Goal: Information Seeking & Learning: Learn about a topic

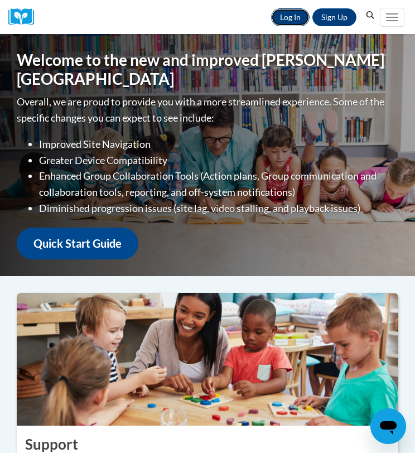
click at [297, 20] on link "Log In" at bounding box center [290, 17] width 39 height 18
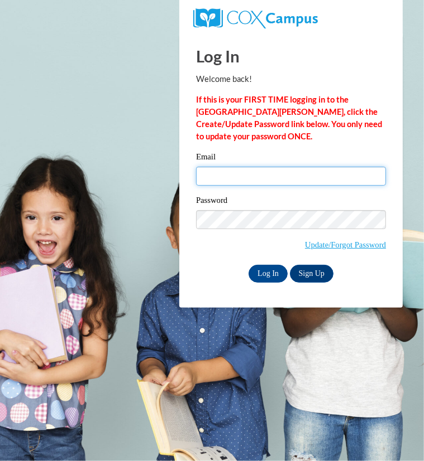
click at [267, 180] on input "Email" at bounding box center [291, 176] width 190 height 19
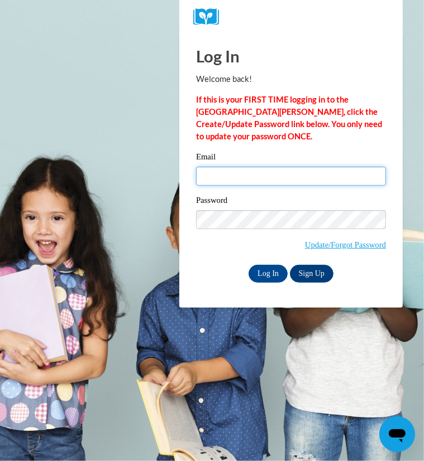
type input "leola.dyer@pioneerresa.org"
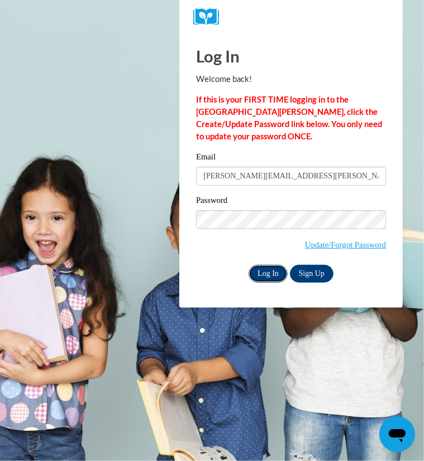
click at [264, 275] on input "Log In" at bounding box center [267, 274] width 39 height 18
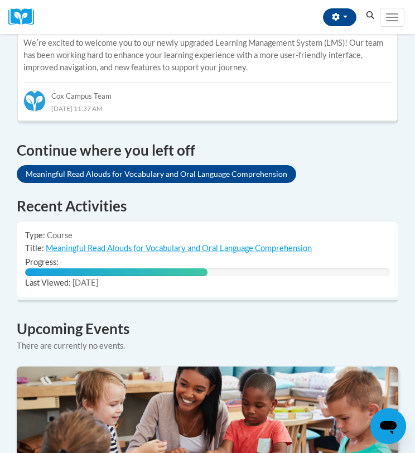
scroll to position [706, 0]
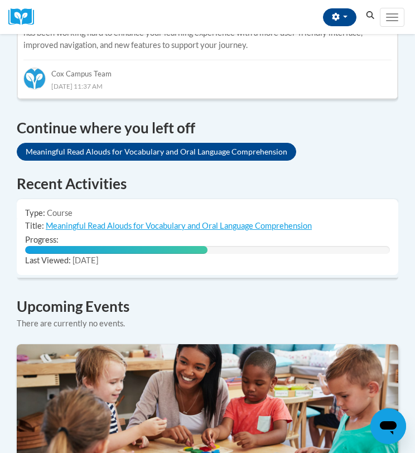
click at [79, 233] on td "Progress: 50% Complete" at bounding box center [208, 244] width 382 height 22
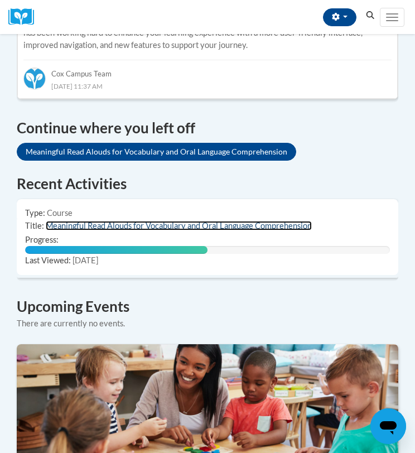
click at [78, 221] on link "Meaningful Read Alouds for Vocabulary and Oral Language Comprehension" at bounding box center [179, 225] width 266 height 9
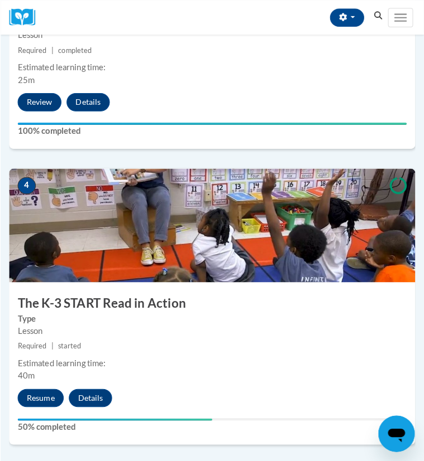
scroll to position [1049, 0]
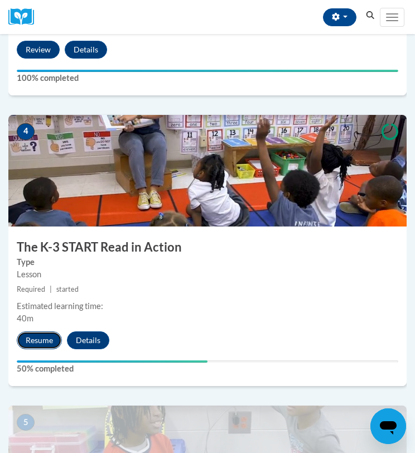
click at [42, 337] on button "Resume" at bounding box center [39, 340] width 45 height 18
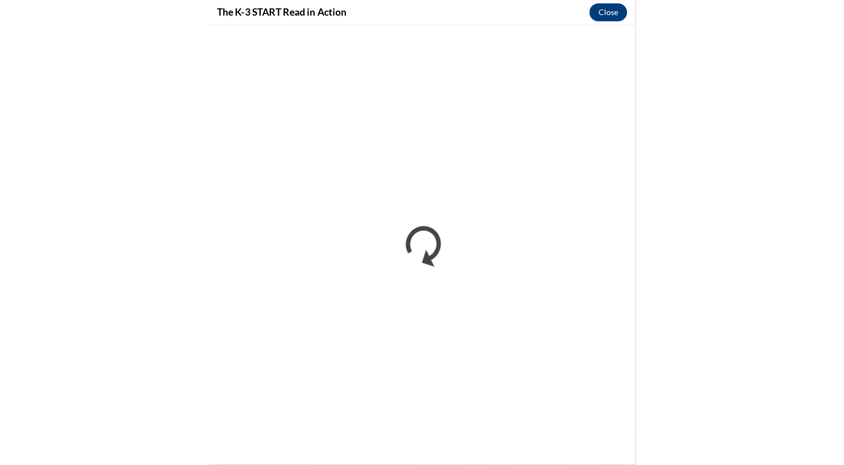
scroll to position [717, 0]
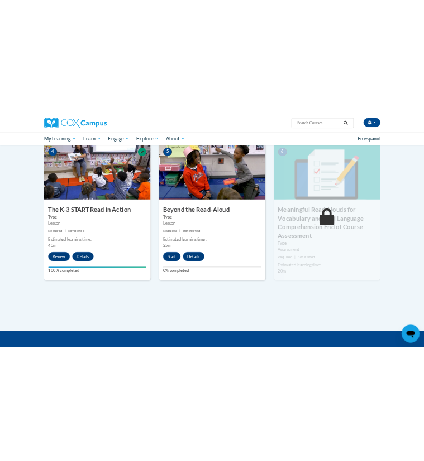
scroll to position [569, 0]
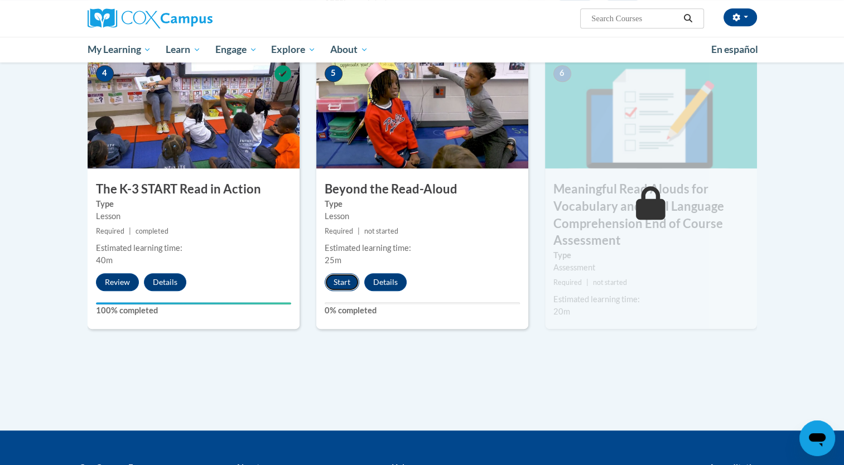
click at [341, 285] on button "Start" at bounding box center [342, 282] width 35 height 18
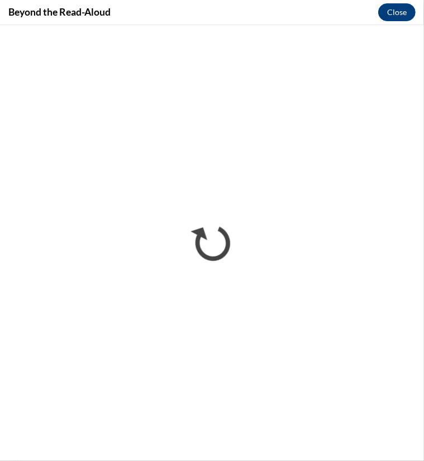
scroll to position [0, 0]
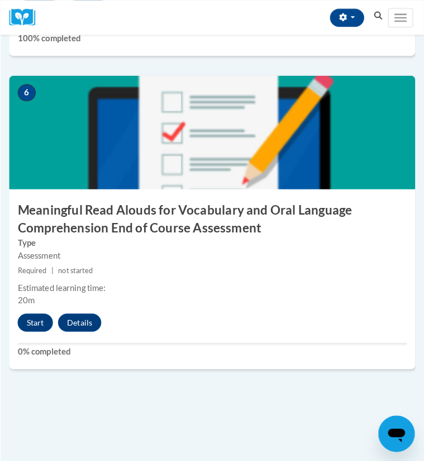
scroll to position [1684, 0]
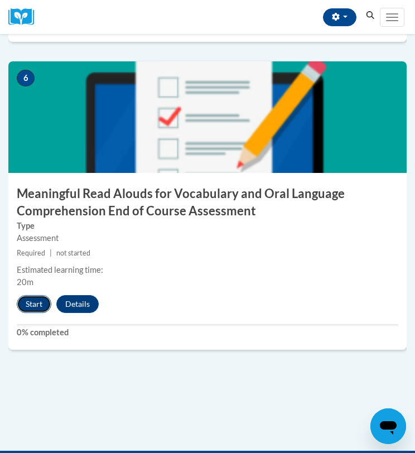
click at [27, 300] on button "Start" at bounding box center [34, 304] width 35 height 18
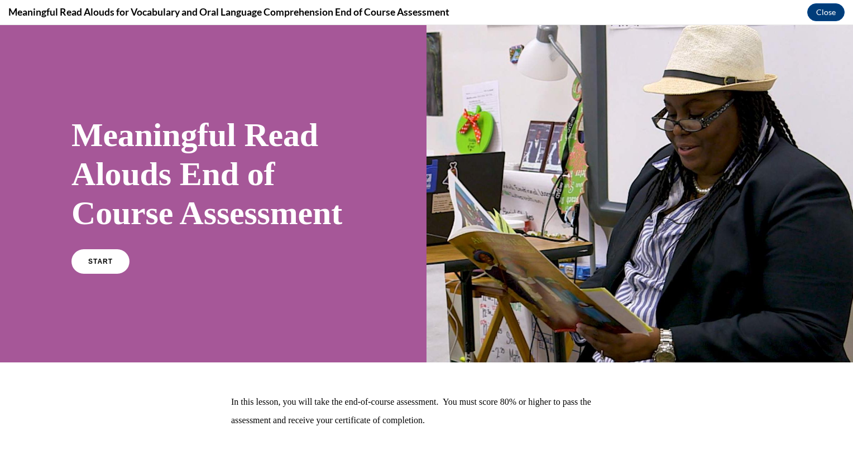
scroll to position [97, 0]
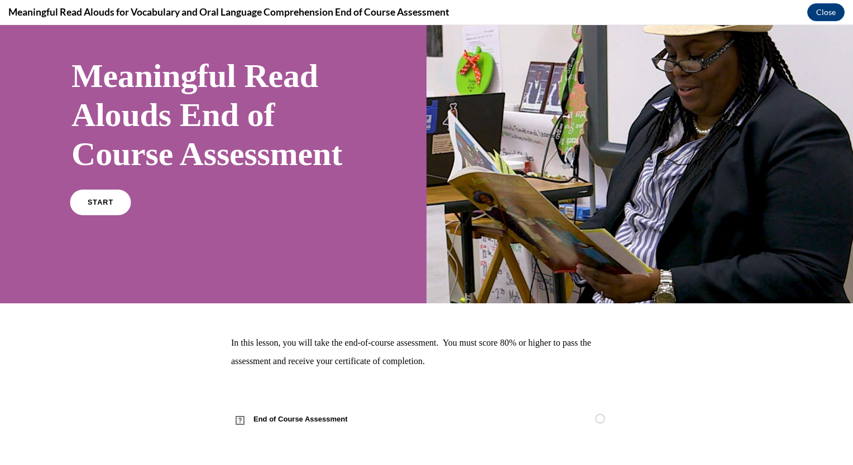
click at [100, 205] on span "START" at bounding box center [101, 203] width 26 height 8
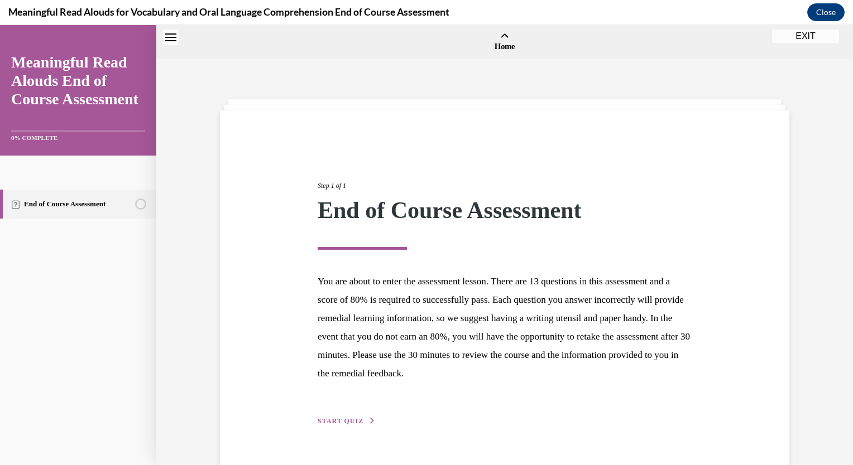
scroll to position [35, 0]
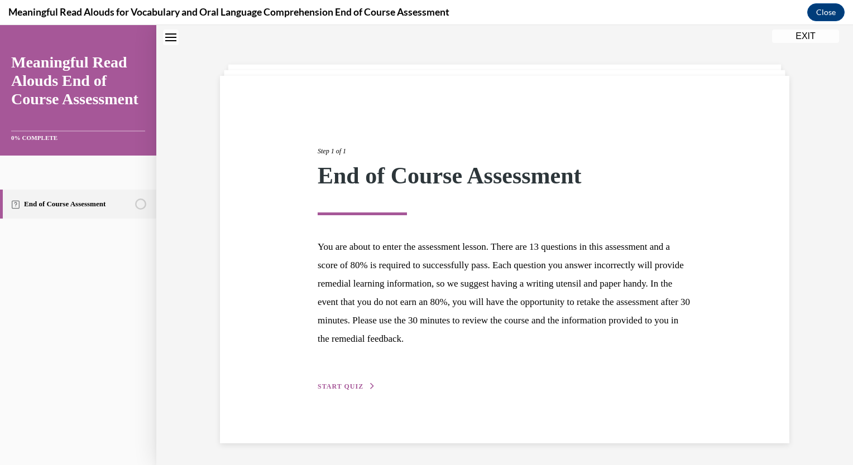
click at [340, 386] on span "START QUIZ" at bounding box center [340, 387] width 46 height 8
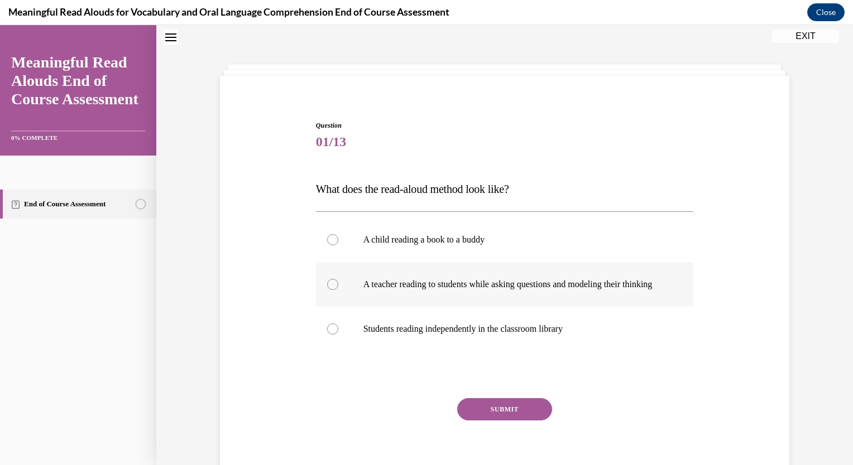
click at [321, 294] on label "A teacher reading to students while asking questions and modeling their thinking" at bounding box center [505, 284] width 378 height 45
click at [327, 290] on input "A teacher reading to students while asking questions and modeling their thinking" at bounding box center [332, 284] width 11 height 11
radio input "true"
click at [415, 421] on button "SUBMIT" at bounding box center [504, 409] width 95 height 22
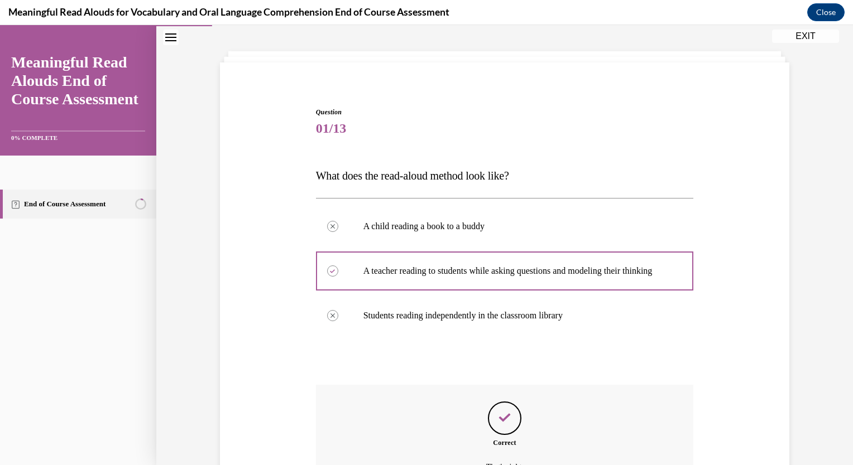
scroll to position [182, 0]
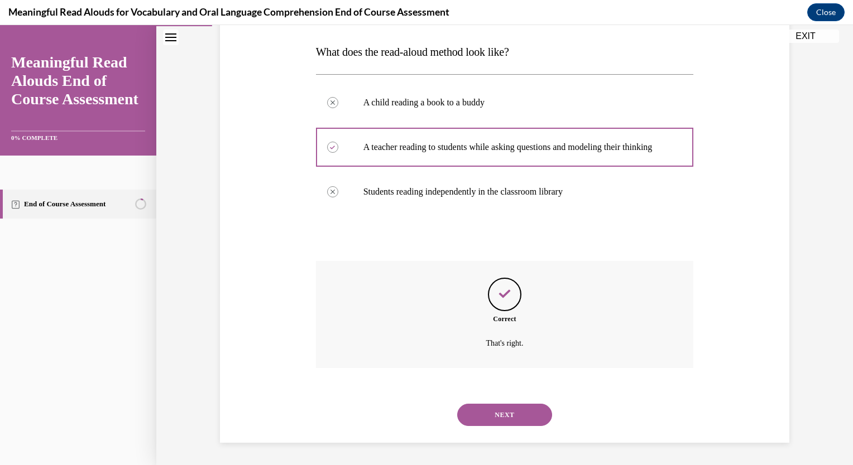
click at [415, 424] on button "NEXT" at bounding box center [504, 415] width 95 height 22
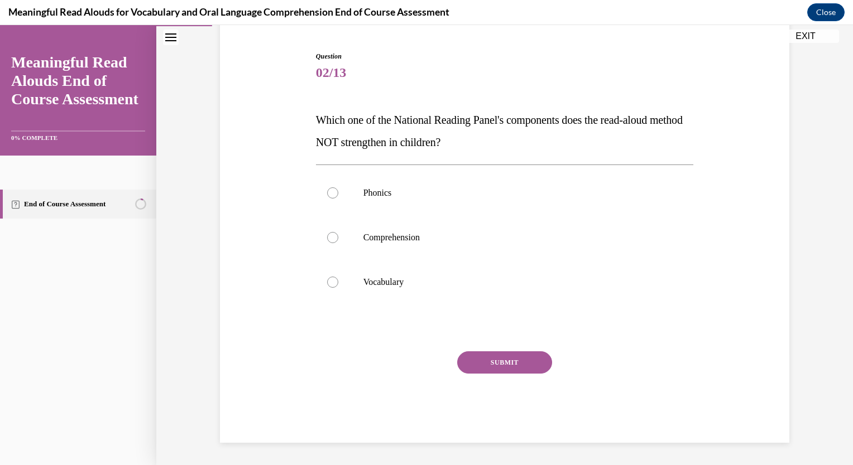
scroll to position [103, 0]
click at [341, 195] on label "Phonics" at bounding box center [505, 193] width 378 height 45
click at [338, 195] on input "Phonics" at bounding box center [332, 193] width 11 height 11
radio input "true"
click at [415, 368] on button "SUBMIT" at bounding box center [504, 363] width 95 height 22
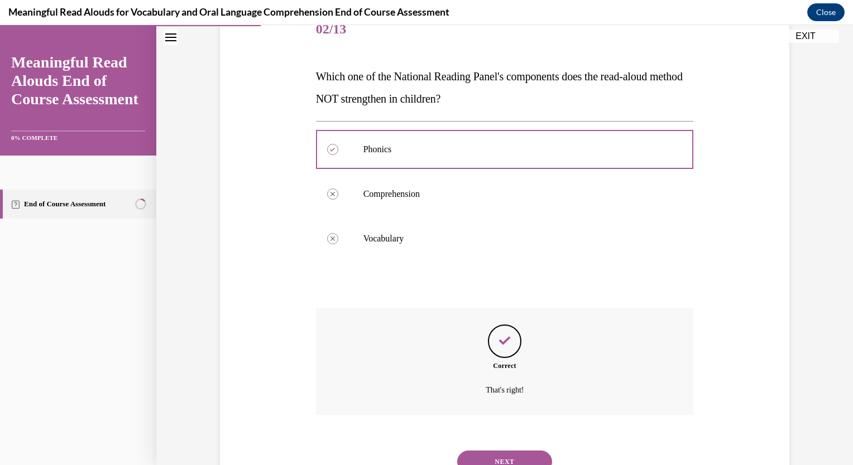
scroll to position [194, 0]
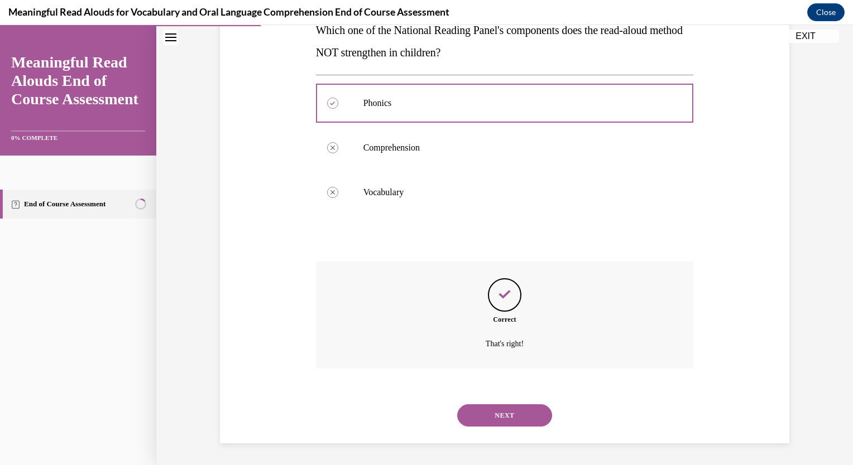
click at [415, 411] on button "NEXT" at bounding box center [504, 416] width 95 height 22
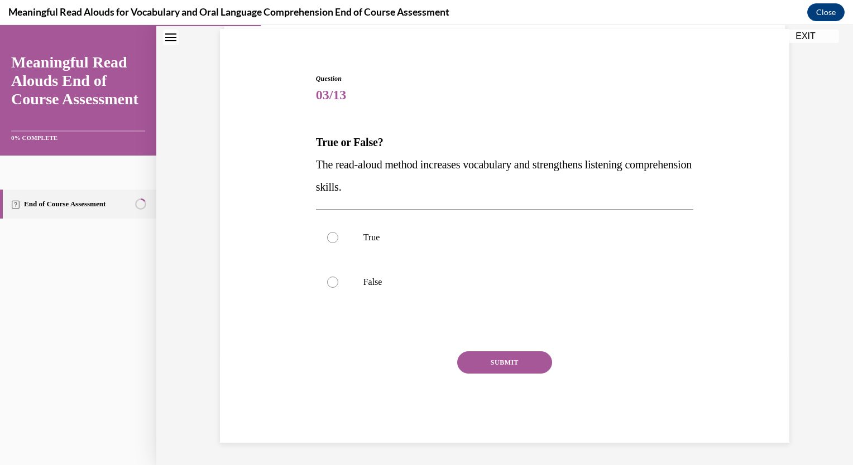
scroll to position [81, 0]
click at [335, 235] on label "True" at bounding box center [505, 238] width 378 height 45
click at [335, 235] on input "True" at bounding box center [332, 238] width 11 height 11
radio input "true"
click at [415, 360] on button "SUBMIT" at bounding box center [504, 363] width 95 height 22
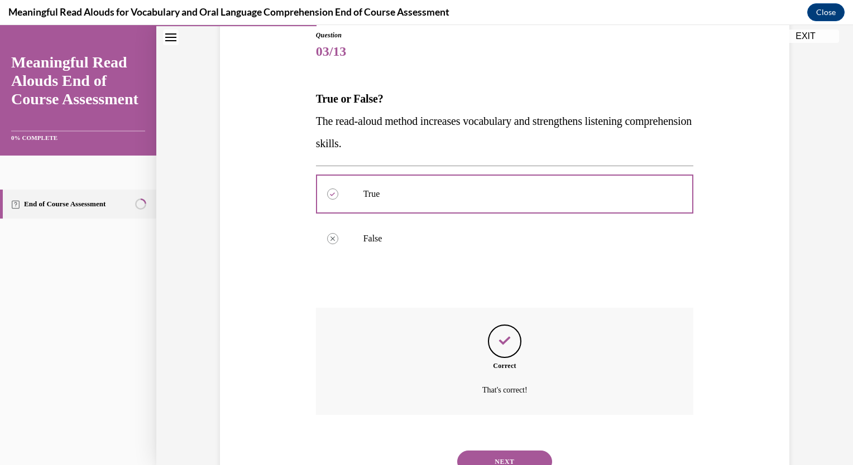
scroll to position [171, 0]
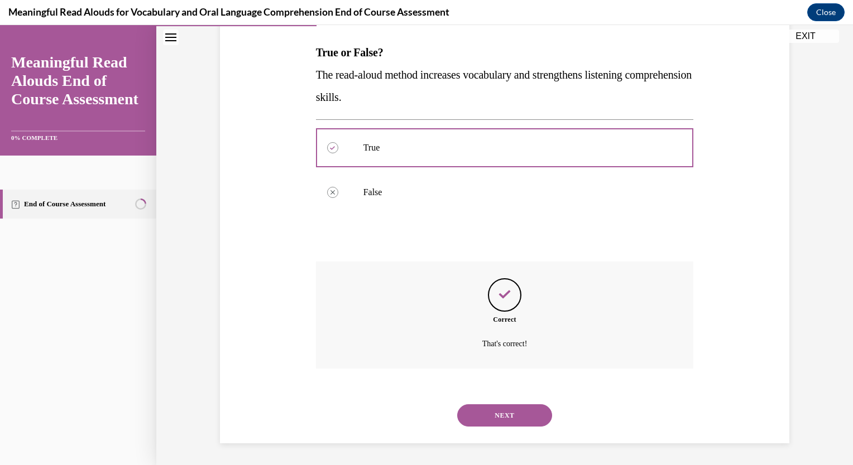
click at [415, 415] on button "NEXT" at bounding box center [504, 416] width 95 height 22
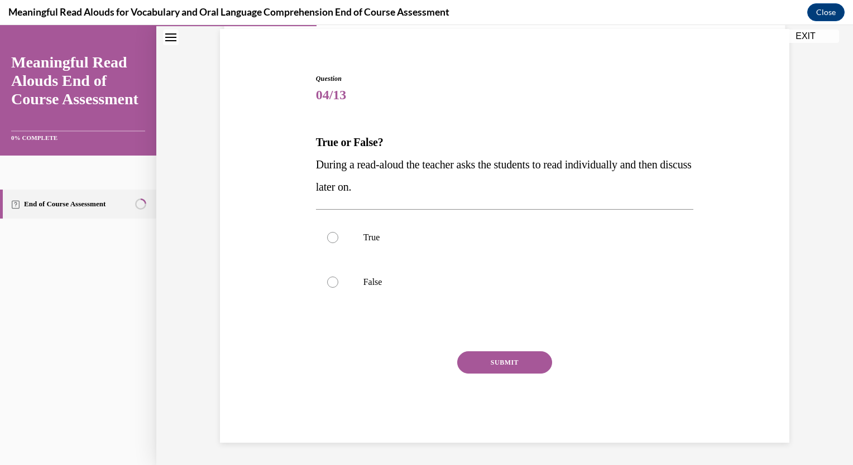
scroll to position [81, 0]
click at [366, 285] on p "False" at bounding box center [514, 282] width 302 height 11
click at [338, 285] on input "False" at bounding box center [332, 282] width 11 height 11
radio input "true"
click at [415, 369] on button "SUBMIT" at bounding box center [504, 363] width 95 height 22
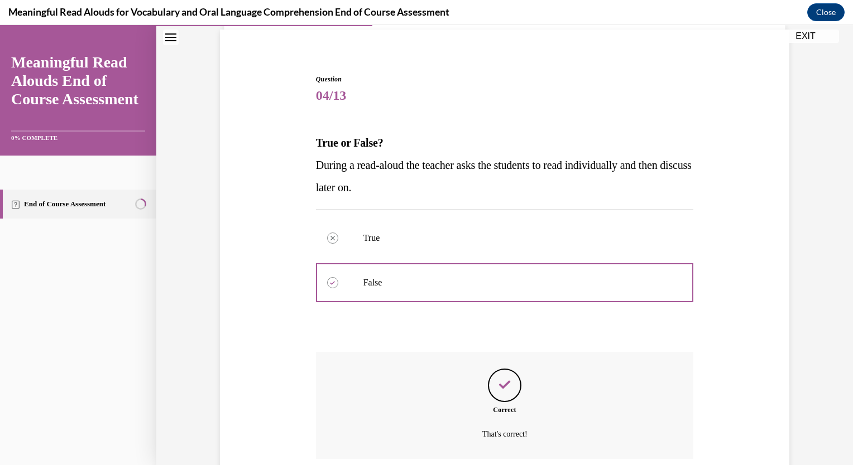
scroll to position [171, 0]
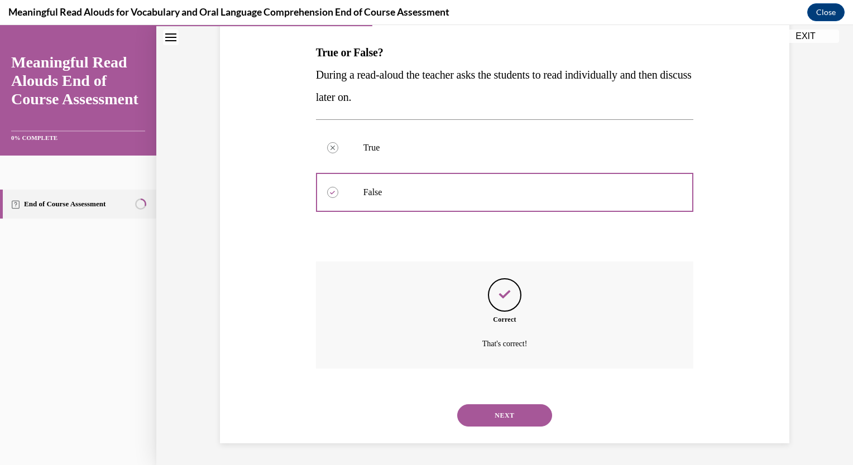
click at [415, 412] on button "NEXT" at bounding box center [504, 416] width 95 height 22
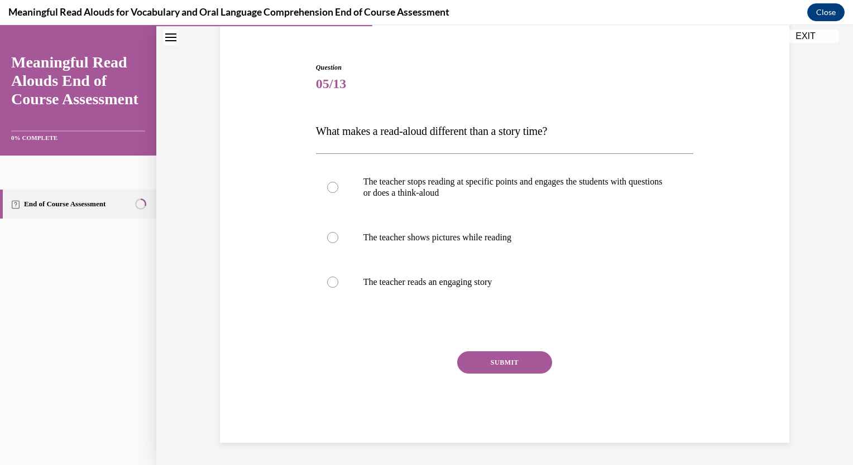
scroll to position [92, 0]
click at [328, 189] on div at bounding box center [332, 187] width 11 height 11
click at [328, 189] on input "The teacher stops reading at specific points and engages the students with ques…" at bounding box center [332, 187] width 11 height 11
radio input "true"
click at [415, 365] on button "SUBMIT" at bounding box center [504, 363] width 95 height 22
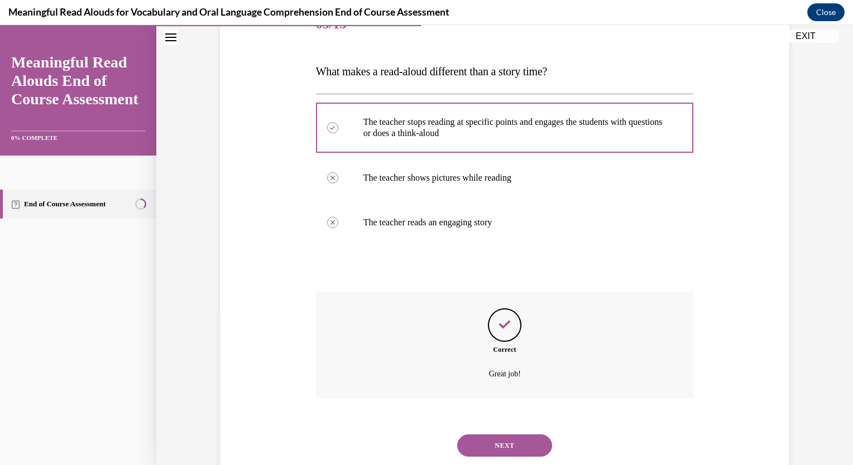
scroll to position [182, 0]
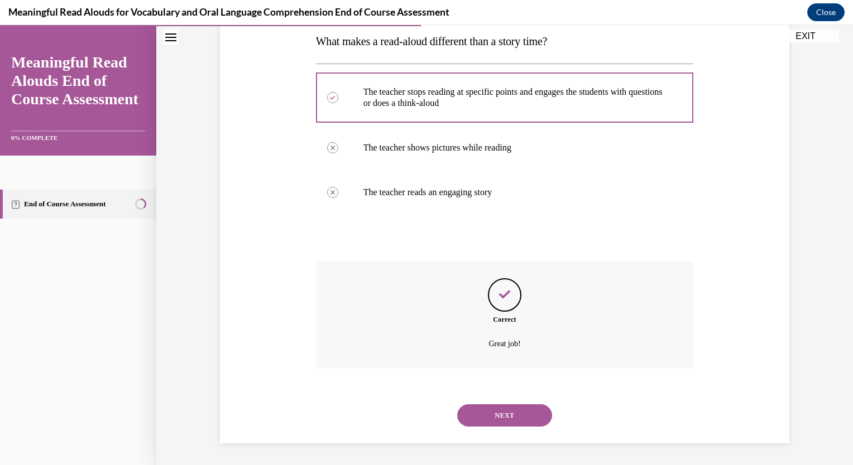
click at [415, 417] on button "NEXT" at bounding box center [504, 416] width 95 height 22
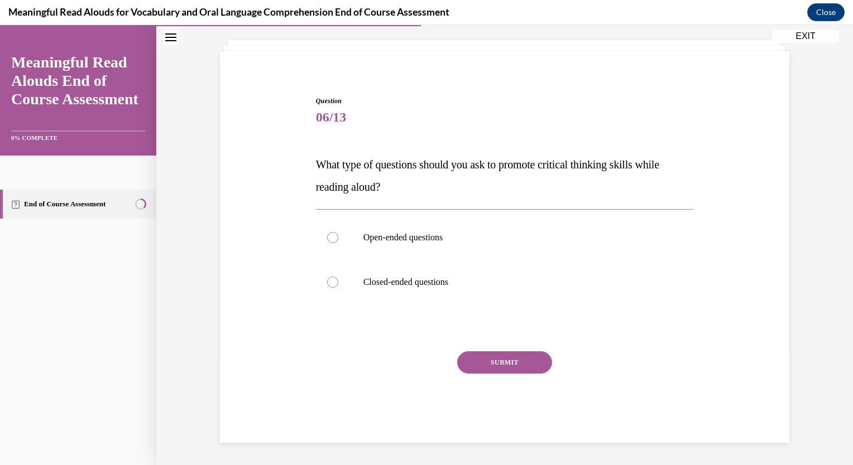
scroll to position [59, 0]
click at [327, 240] on div at bounding box center [332, 238] width 11 height 11
click at [327, 240] on input "Open-ended questions" at bounding box center [332, 238] width 11 height 11
radio input "true"
click at [415, 367] on button "SUBMIT" at bounding box center [504, 363] width 95 height 22
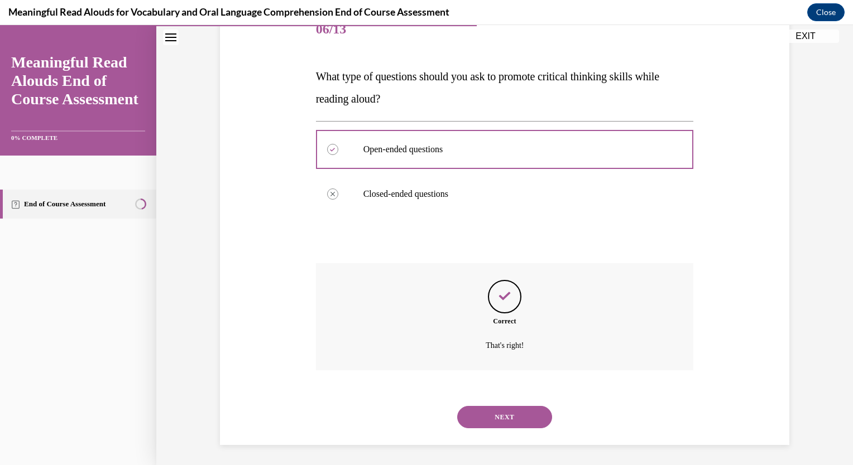
scroll to position [149, 0]
click at [415, 414] on button "NEXT" at bounding box center [504, 416] width 95 height 22
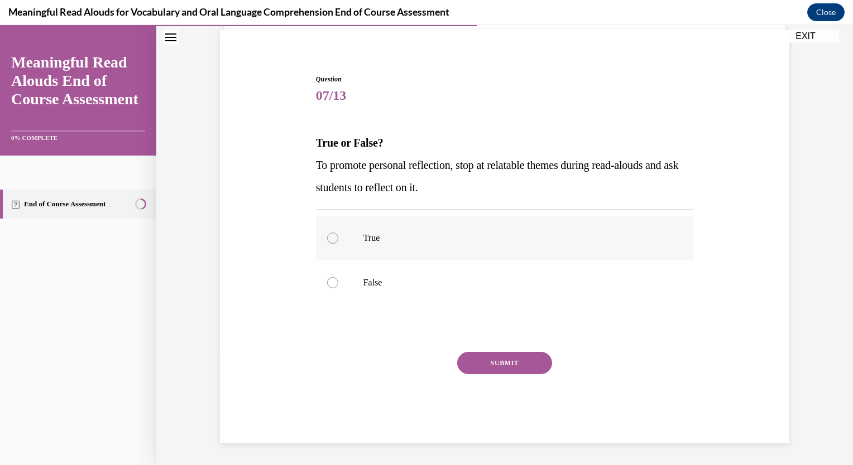
click at [335, 232] on label "True" at bounding box center [505, 238] width 378 height 45
click at [335, 233] on input "True" at bounding box center [332, 238] width 11 height 11
radio input "true"
click at [415, 358] on button "SUBMIT" at bounding box center [504, 363] width 95 height 22
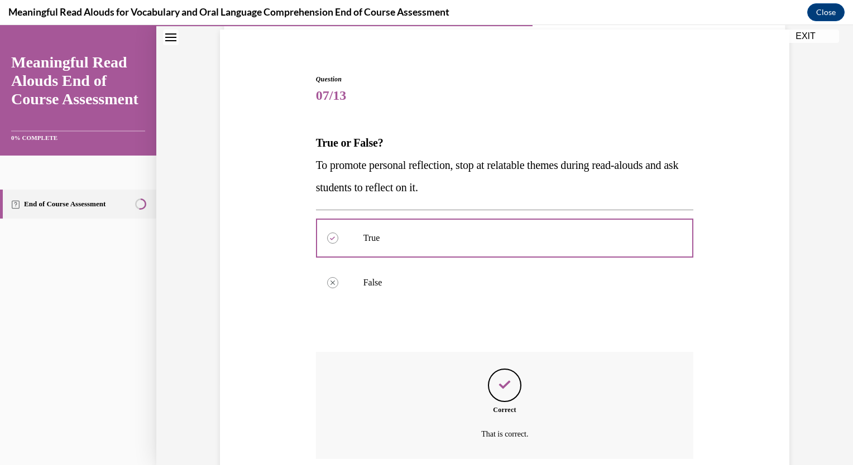
scroll to position [171, 0]
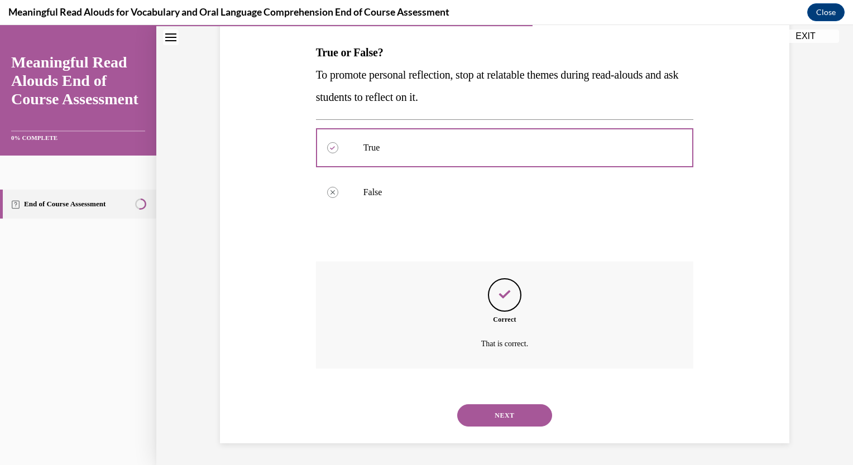
click at [415, 417] on button "NEXT" at bounding box center [504, 416] width 95 height 22
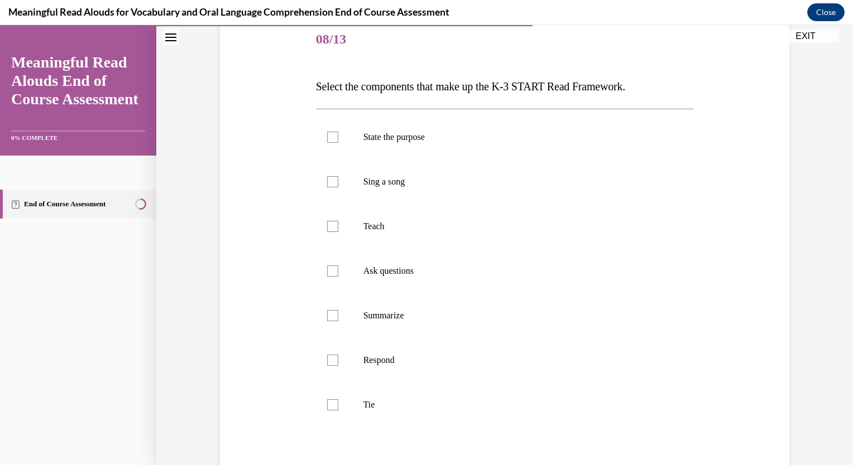
scroll to position [139, 0]
click at [408, 134] on p "State the purpose" at bounding box center [514, 134] width 302 height 11
click at [338, 134] on input "State the purpose" at bounding box center [332, 134] width 11 height 11
checkbox input "true"
click at [373, 224] on p "Teach" at bounding box center [514, 224] width 302 height 11
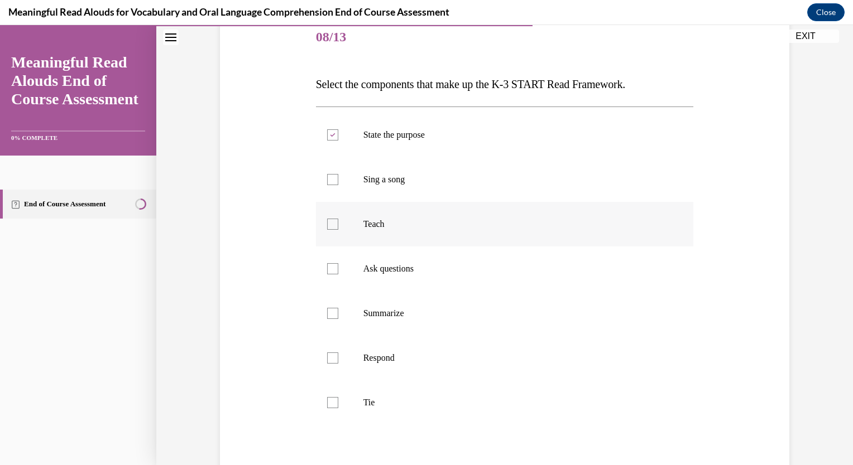
click at [338, 224] on input "Teach" at bounding box center [332, 224] width 11 height 11
checkbox input "true"
click at [374, 272] on p "Ask questions" at bounding box center [514, 268] width 302 height 11
click at [338, 272] on input "Ask questions" at bounding box center [332, 268] width 11 height 11
checkbox input "true"
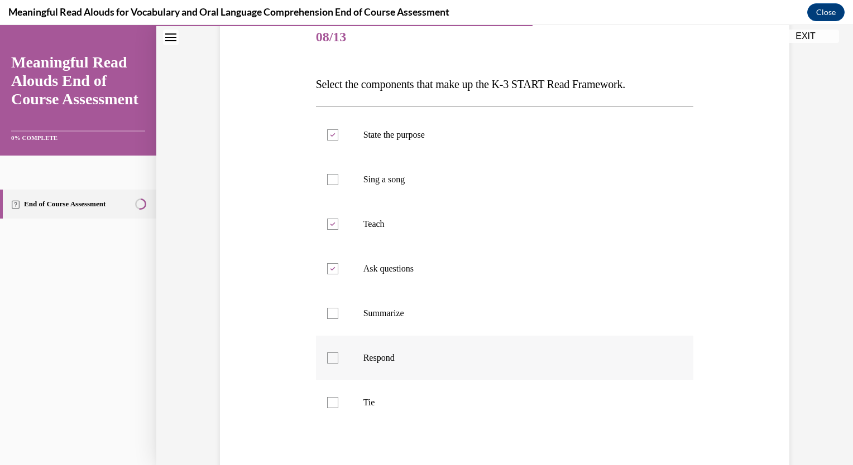
click at [375, 358] on p "Respond" at bounding box center [514, 358] width 302 height 11
click at [338, 358] on input "Respond" at bounding box center [332, 358] width 11 height 11
checkbox input "true"
click at [363, 402] on p "Tie" at bounding box center [514, 402] width 302 height 11
click at [338, 402] on input "Tie" at bounding box center [332, 402] width 11 height 11
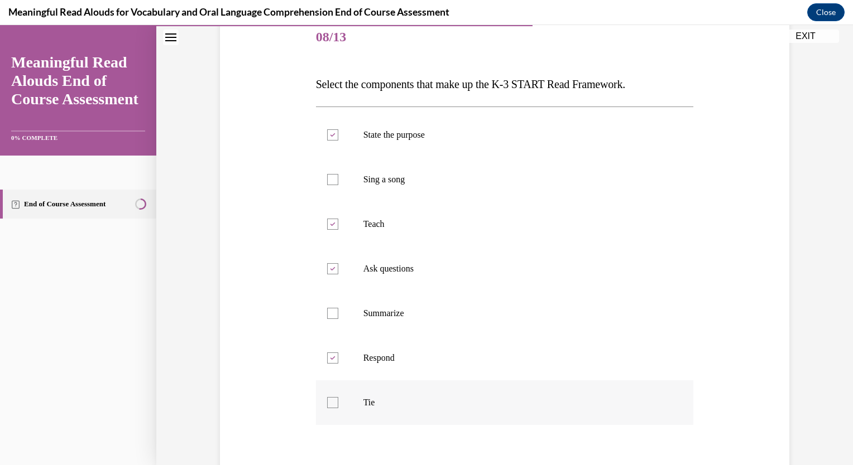
checkbox input "true"
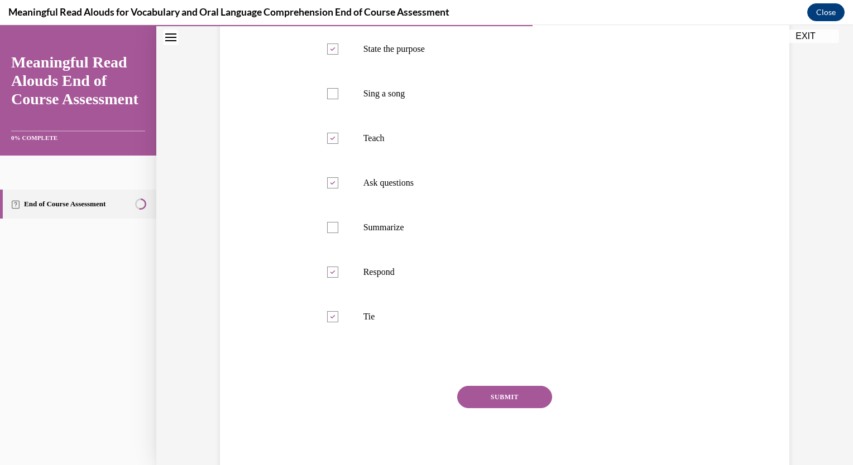
scroll to position [234, 0]
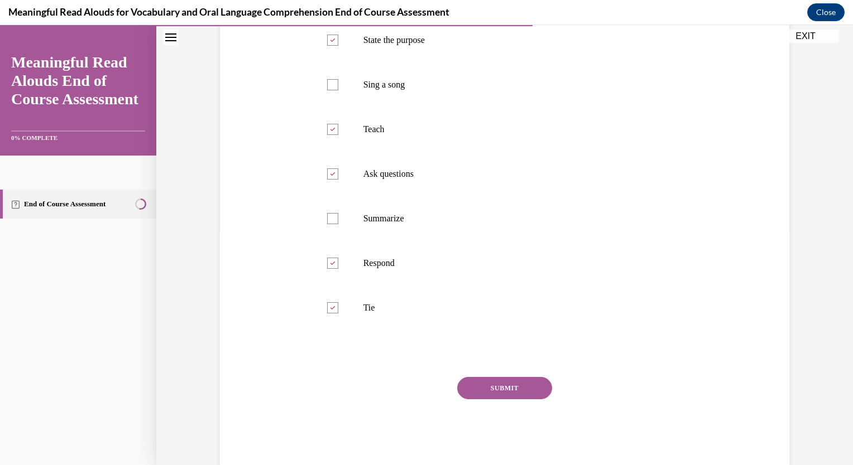
click at [415, 381] on button "SUBMIT" at bounding box center [504, 388] width 95 height 22
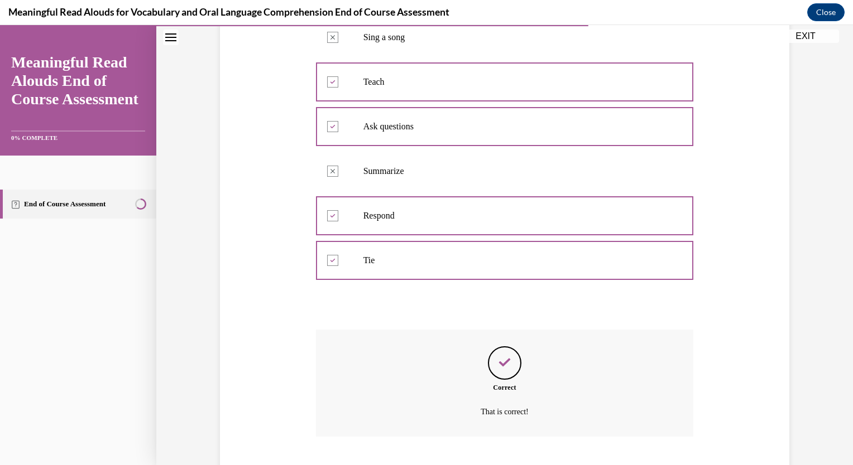
scroll to position [350, 0]
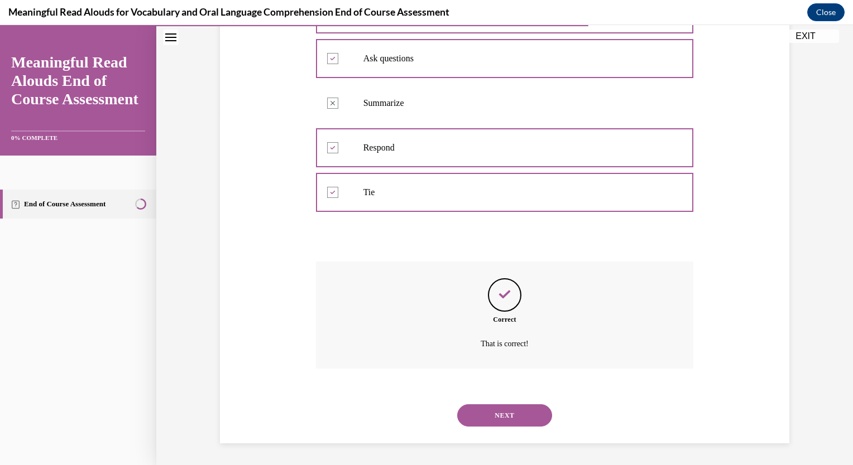
click at [415, 421] on button "NEXT" at bounding box center [504, 416] width 95 height 22
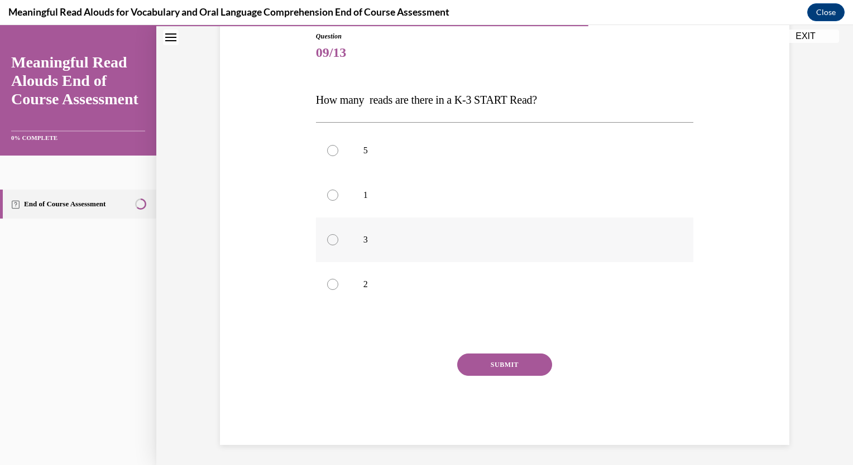
click at [327, 242] on div at bounding box center [332, 239] width 11 height 11
click at [327, 242] on input "3" at bounding box center [332, 239] width 11 height 11
radio input "true"
click at [415, 363] on button "SUBMIT" at bounding box center [504, 365] width 95 height 22
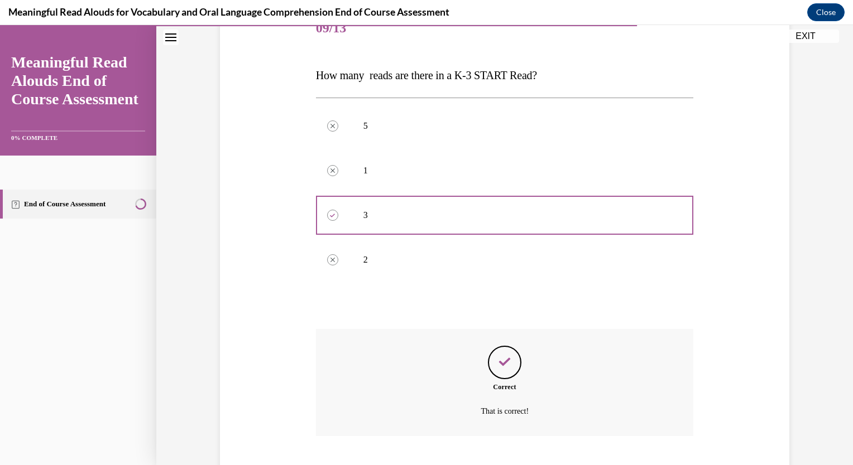
scroll to position [216, 0]
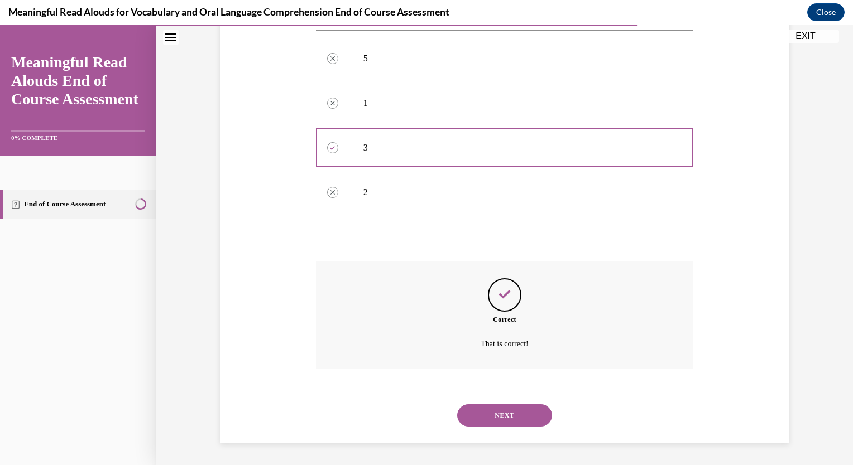
click at [415, 414] on button "NEXT" at bounding box center [504, 416] width 95 height 22
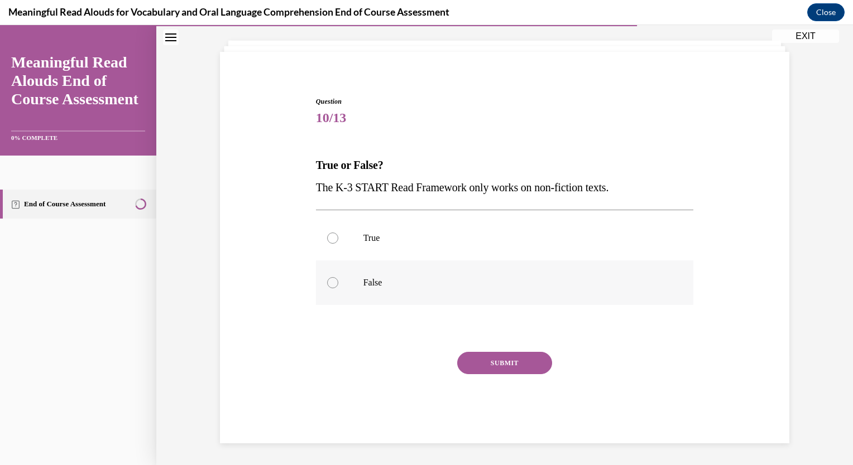
click at [364, 278] on p "False" at bounding box center [514, 282] width 302 height 11
click at [338, 278] on input "False" at bounding box center [332, 282] width 11 height 11
radio input "true"
click at [415, 360] on button "SUBMIT" at bounding box center [504, 363] width 95 height 22
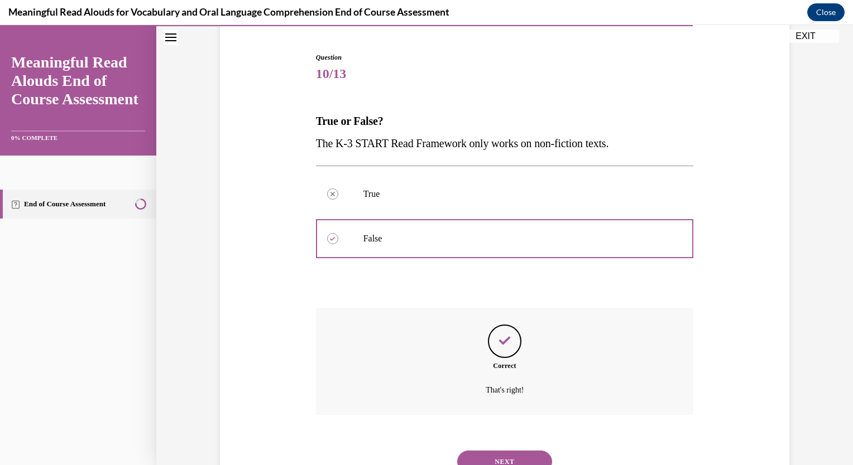
scroll to position [149, 0]
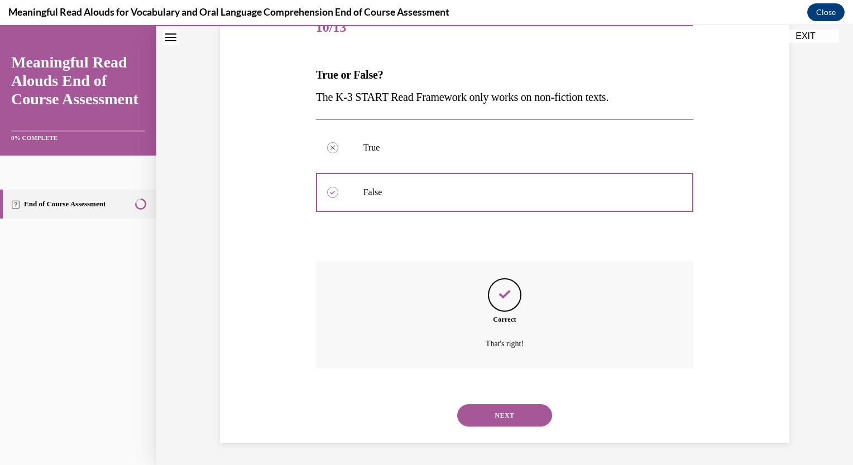
click at [415, 417] on button "NEXT" at bounding box center [504, 416] width 95 height 22
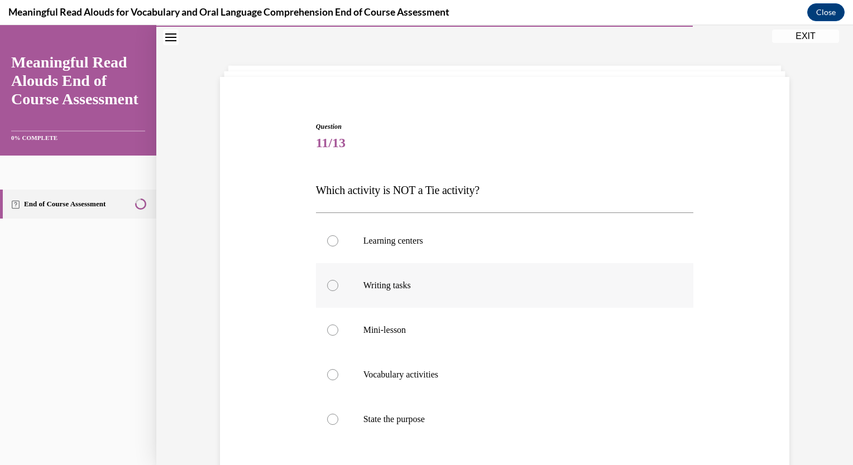
scroll to position [57, 0]
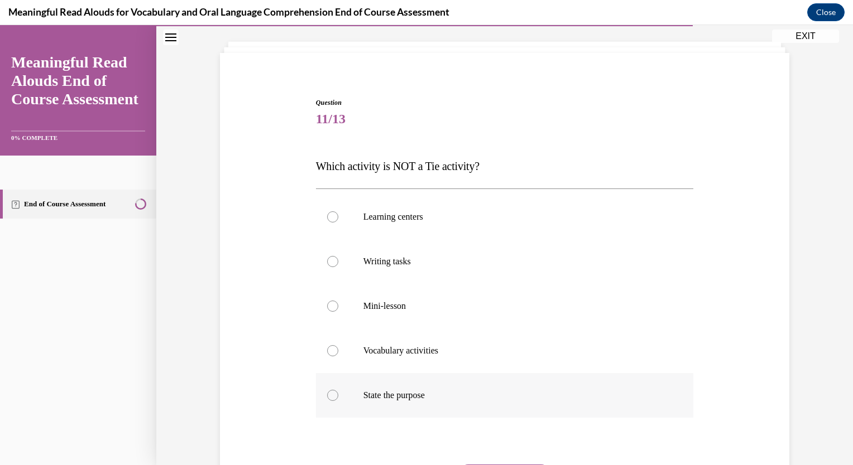
click at [396, 399] on p "State the purpose" at bounding box center [514, 395] width 302 height 11
click at [338, 399] on input "State the purpose" at bounding box center [332, 395] width 11 height 11
radio input "true"
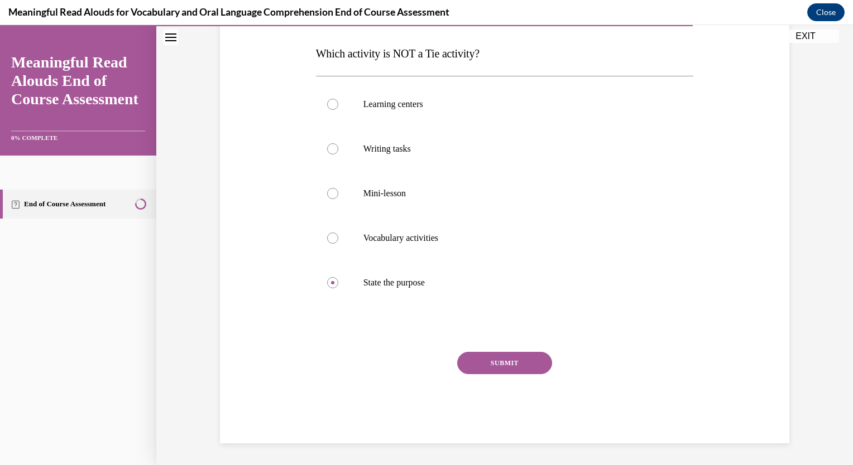
click at [415, 371] on button "SUBMIT" at bounding box center [504, 363] width 95 height 22
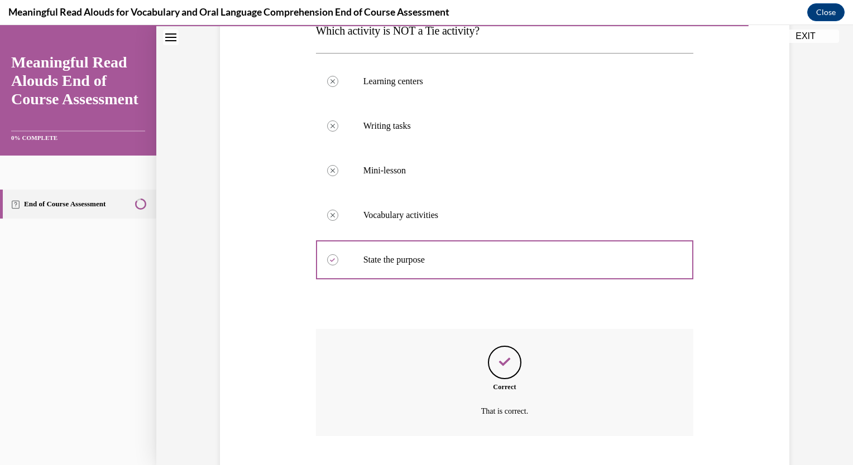
scroll to position [261, 0]
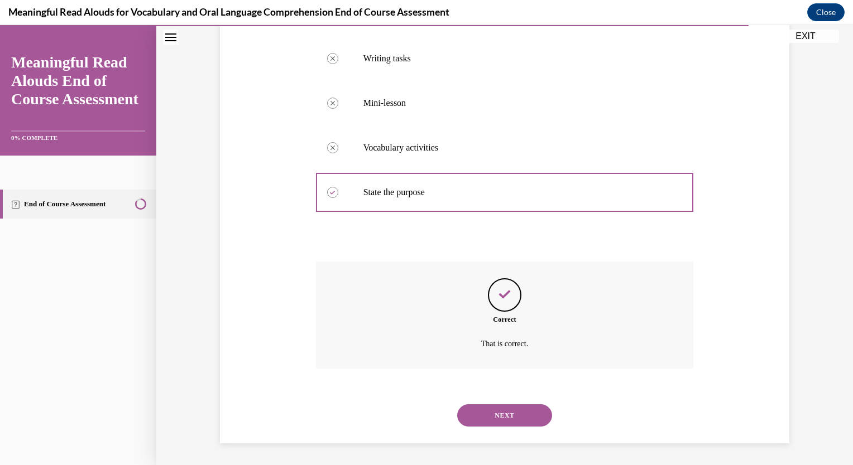
click at [415, 419] on button "NEXT" at bounding box center [504, 416] width 95 height 22
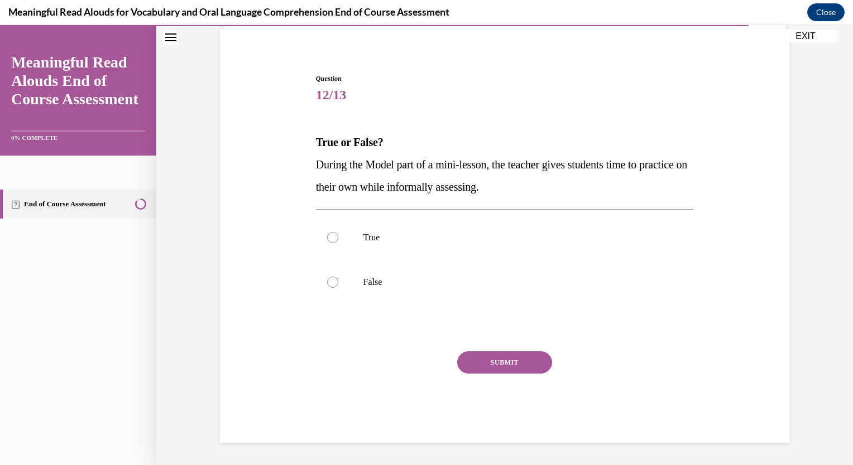
scroll to position [81, 0]
click at [343, 287] on label "False" at bounding box center [505, 283] width 378 height 45
click at [338, 287] on input "False" at bounding box center [332, 282] width 11 height 11
radio input "true"
click at [415, 371] on button "SUBMIT" at bounding box center [504, 363] width 95 height 22
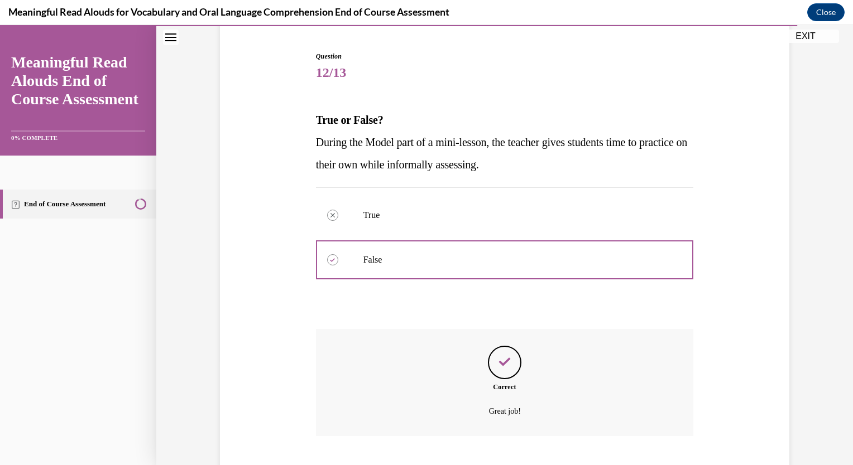
scroll to position [171, 0]
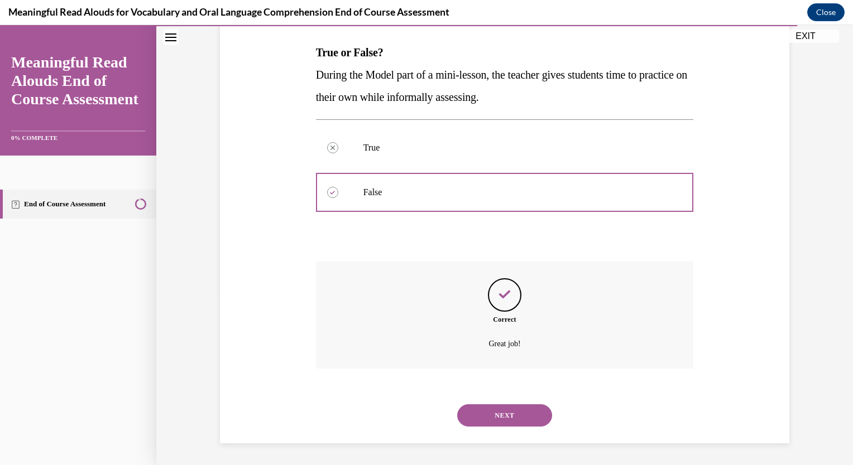
click at [415, 412] on button "NEXT" at bounding box center [504, 416] width 95 height 22
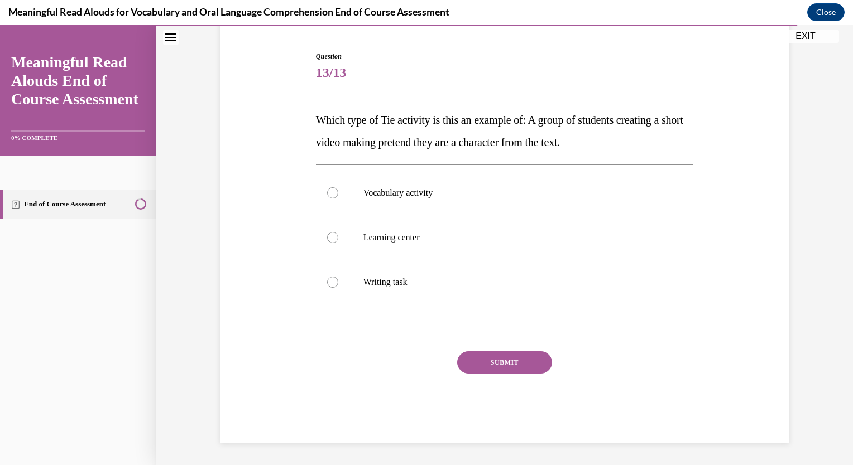
scroll to position [103, 0]
click at [409, 243] on label "Learning center" at bounding box center [505, 238] width 378 height 45
click at [338, 243] on input "Learning center" at bounding box center [332, 238] width 11 height 11
radio input "true"
click at [415, 369] on button "SUBMIT" at bounding box center [504, 363] width 95 height 22
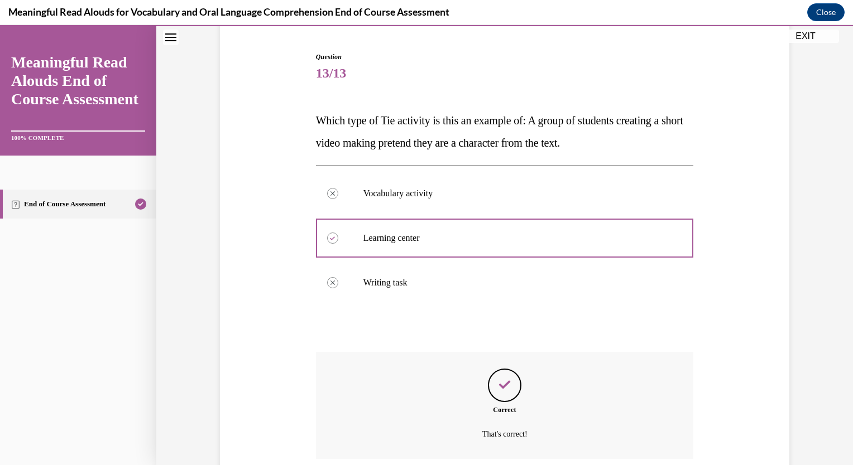
scroll to position [194, 0]
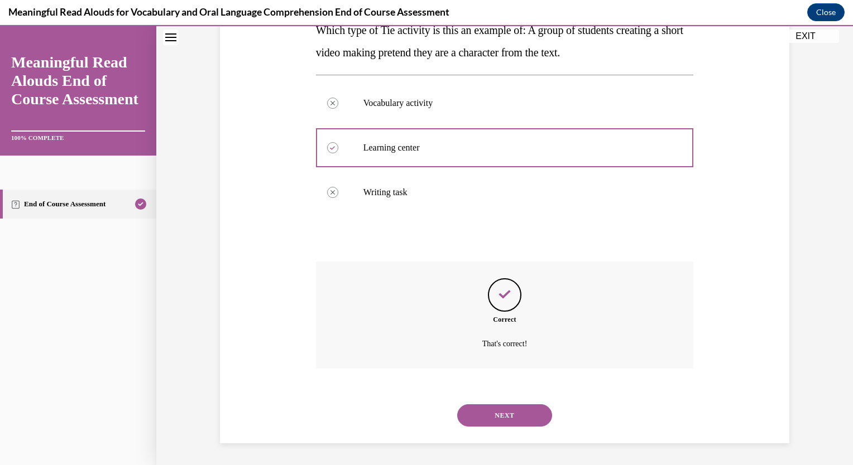
click at [415, 417] on button "NEXT" at bounding box center [504, 416] width 95 height 22
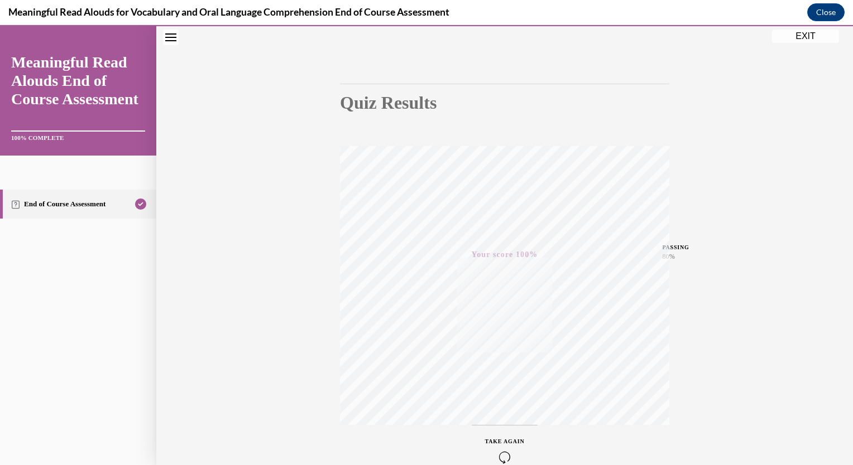
scroll to position [0, 0]
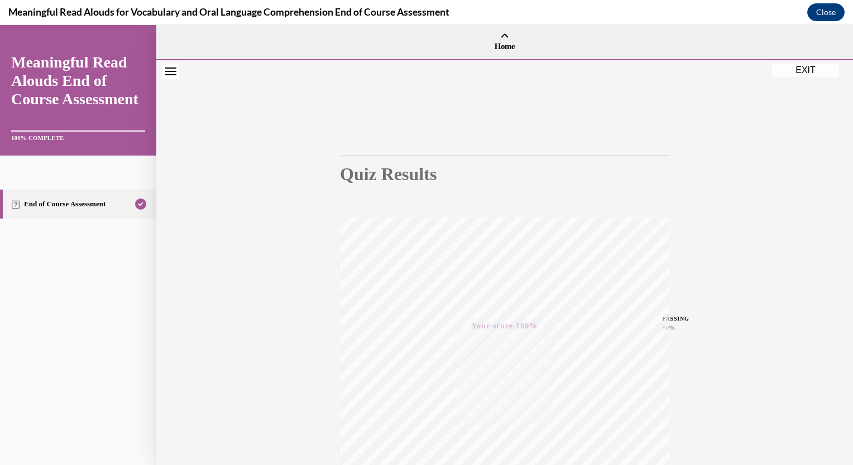
drag, startPoint x: 848, startPoint y: 194, endPoint x: 801, endPoint y: 41, distance: 159.9
click at [415, 73] on button "EXIT" at bounding box center [805, 70] width 67 height 13
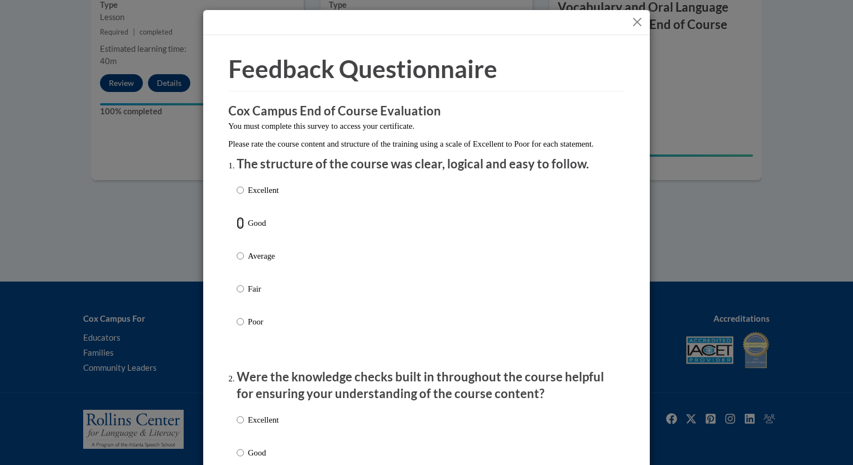
click at [237, 229] on input "Good" at bounding box center [240, 223] width 7 height 12
radio input "true"
click at [237, 453] on input "Good" at bounding box center [240, 453] width 7 height 12
radio input "true"
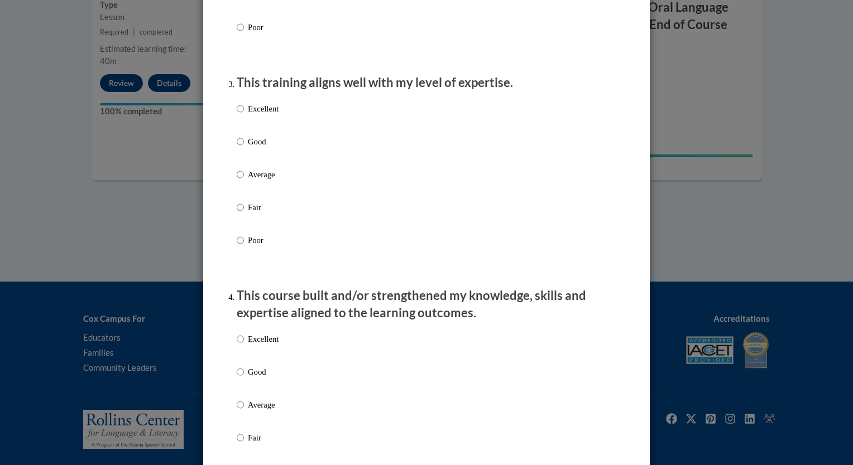
scroll to position [541, 0]
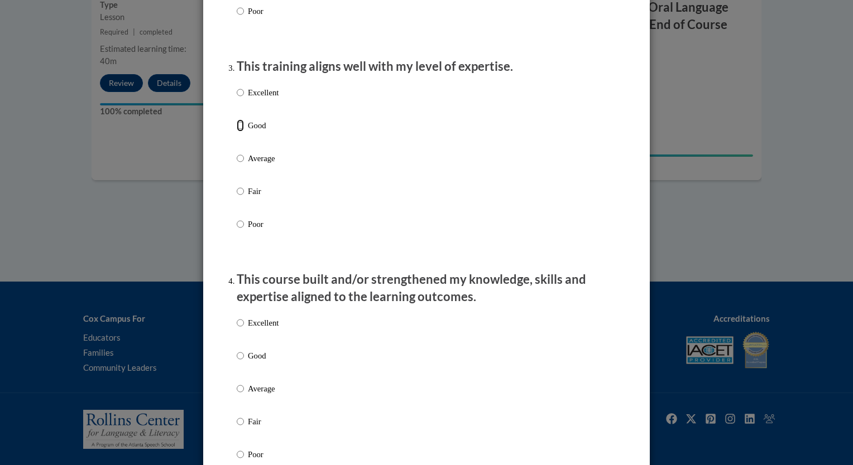
click at [237, 132] on input "Good" at bounding box center [240, 125] width 7 height 12
radio input "true"
click at [249, 362] on p "Good" at bounding box center [263, 356] width 31 height 12
click at [244, 362] on input "Good" at bounding box center [240, 356] width 7 height 12
radio input "true"
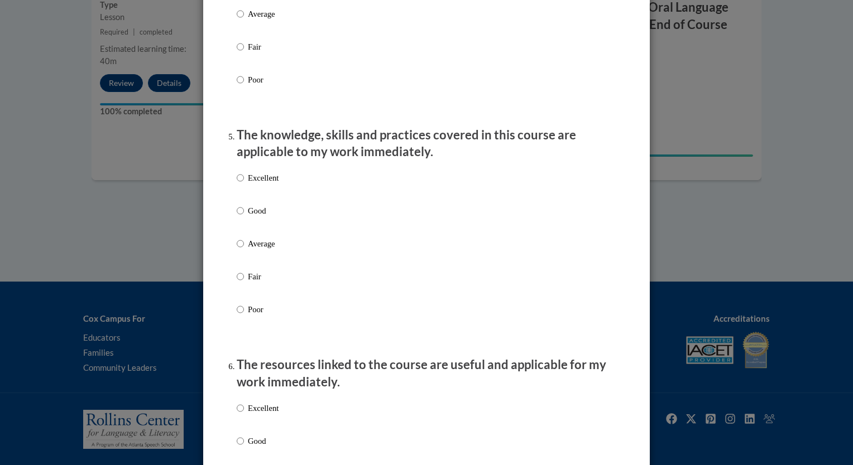
scroll to position [940, 0]
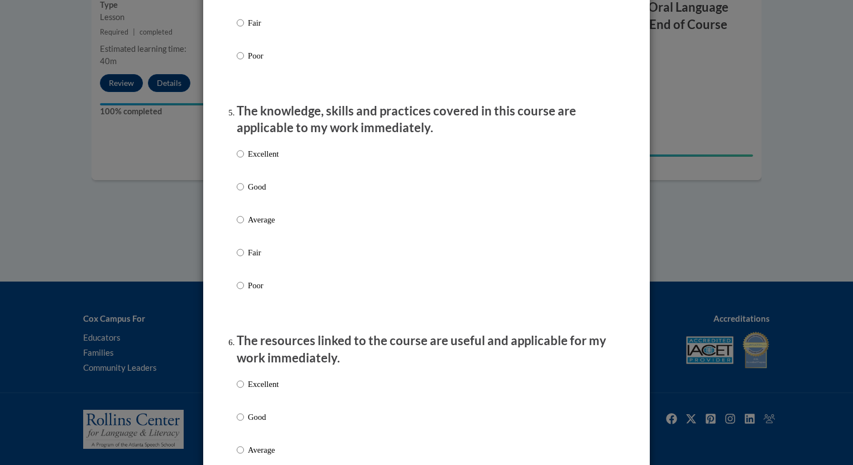
click at [248, 193] on p "Good" at bounding box center [263, 187] width 31 height 12
click at [244, 193] on input "Good" at bounding box center [240, 187] width 7 height 12
radio input "true"
click at [251, 424] on p "Good" at bounding box center [263, 417] width 31 height 12
click at [244, 424] on input "Good" at bounding box center [240, 417] width 7 height 12
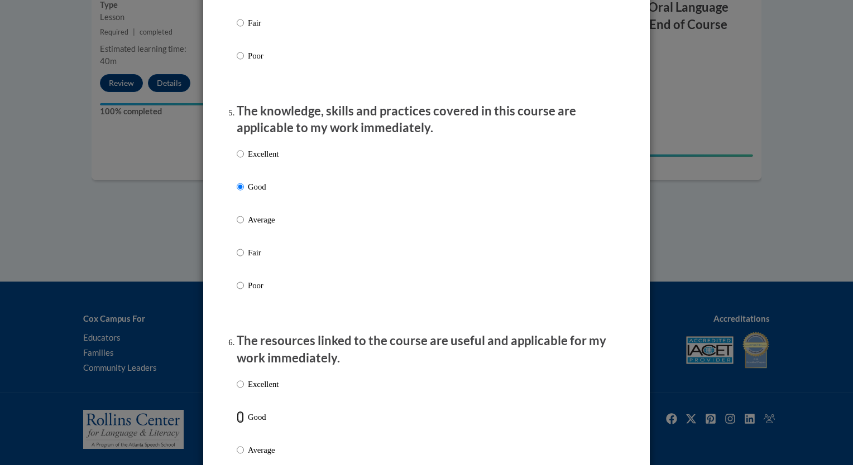
radio input "true"
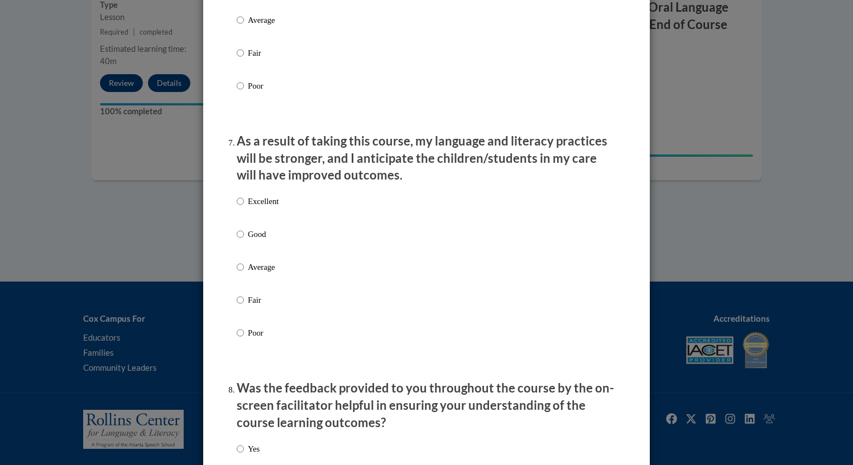
scroll to position [1398, 0]
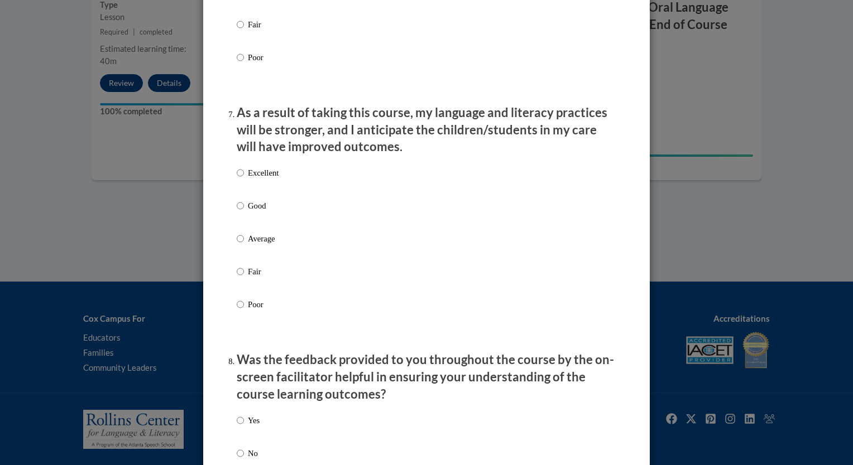
click at [257, 212] on p "Good" at bounding box center [263, 206] width 31 height 12
click at [244, 212] on input "Good" at bounding box center [240, 206] width 7 height 12
radio input "true"
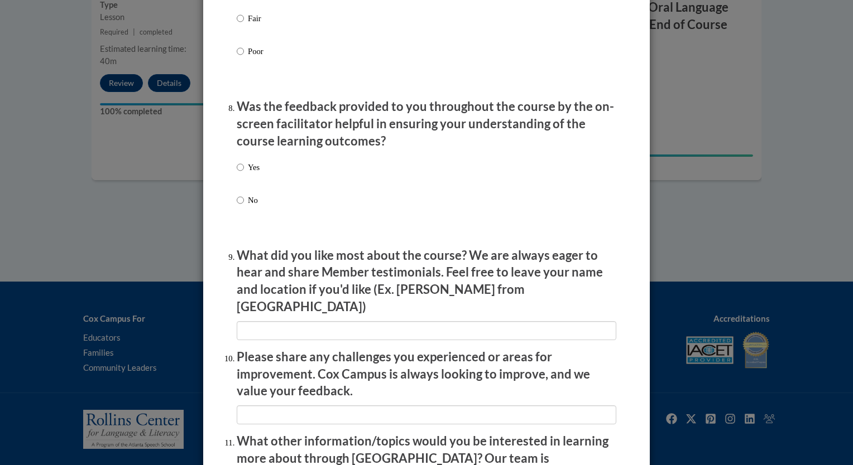
scroll to position [1663, 0]
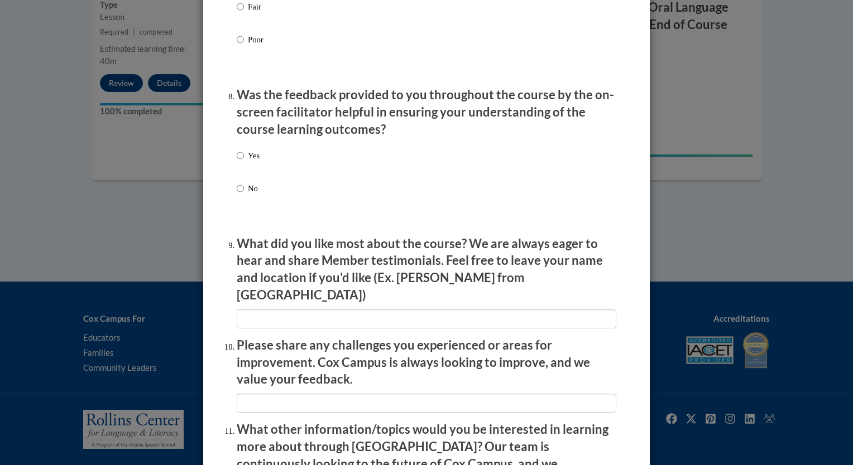
click at [241, 167] on label "Yes" at bounding box center [248, 165] width 23 height 30
click at [241, 162] on input "Yes" at bounding box center [240, 156] width 7 height 12
radio input "true"
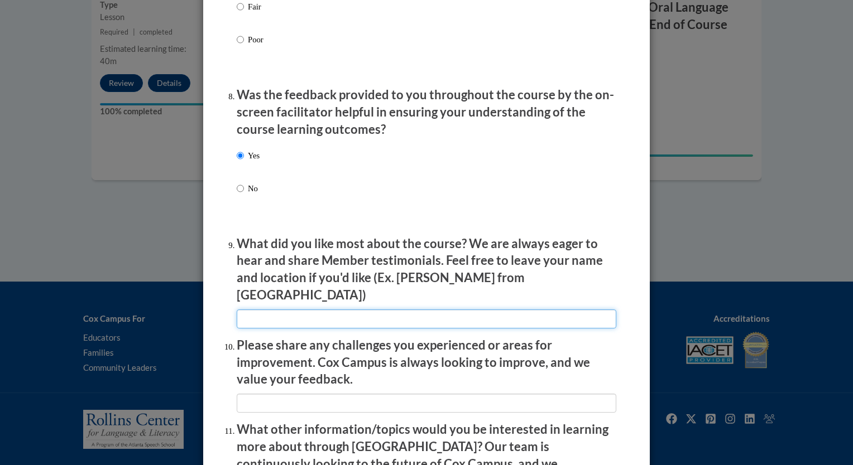
click at [367, 310] on input "textbox" at bounding box center [426, 319] width 379 height 19
type input "I liked the built in check points"
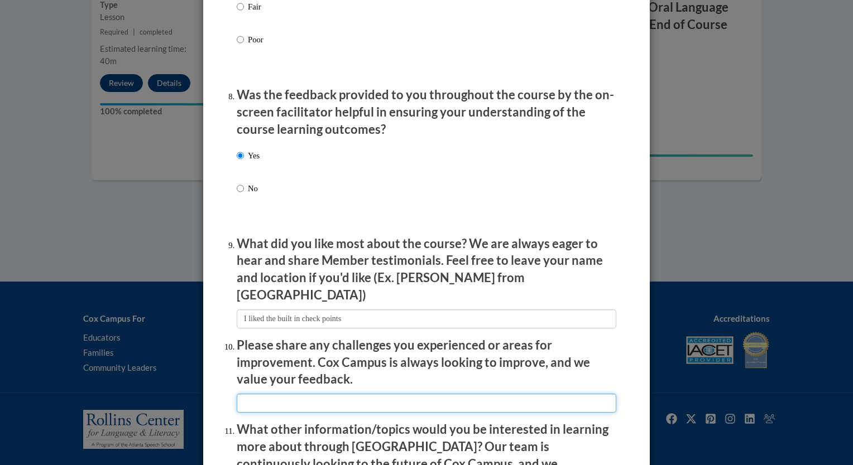
click at [360, 397] on input "textbox" at bounding box center [426, 403] width 379 height 19
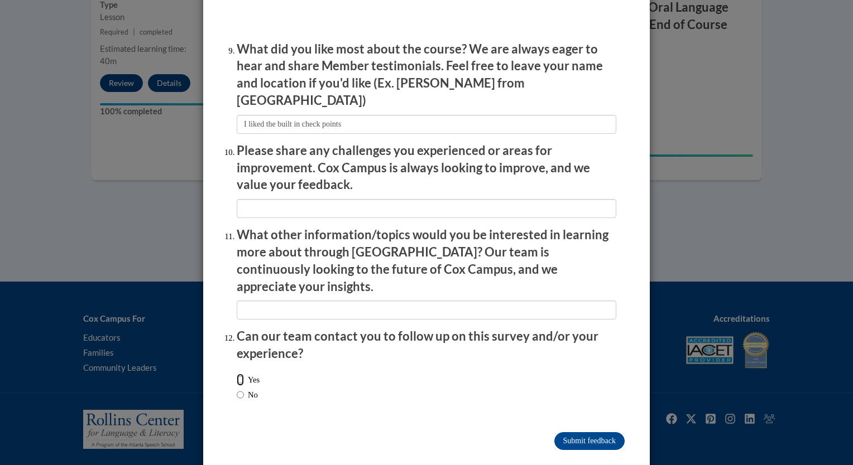
click at [237, 374] on input "Yes" at bounding box center [240, 380] width 7 height 12
radio input "true"
click at [415, 432] on input "Submit feedback" at bounding box center [589, 441] width 70 height 18
